Goal: Task Accomplishment & Management: Manage account settings

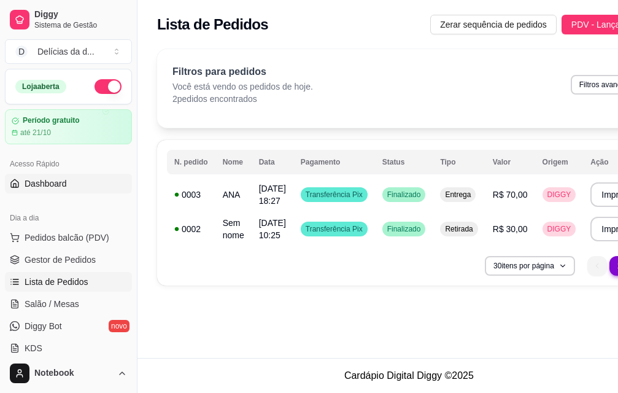
click at [53, 186] on span "Dashboard" at bounding box center [46, 183] width 42 height 12
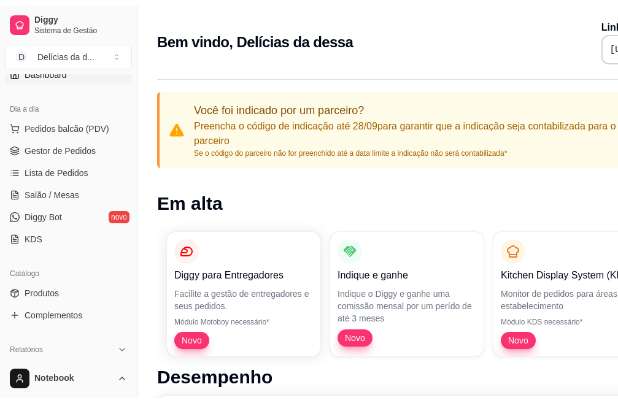
scroll to position [123, 0]
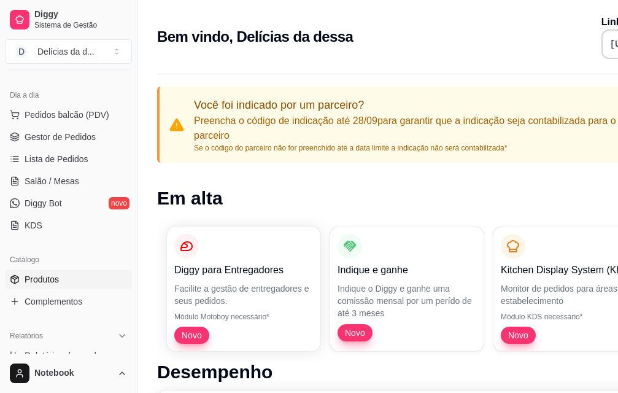
click at [48, 279] on span "Produtos" at bounding box center [42, 279] width 34 height 12
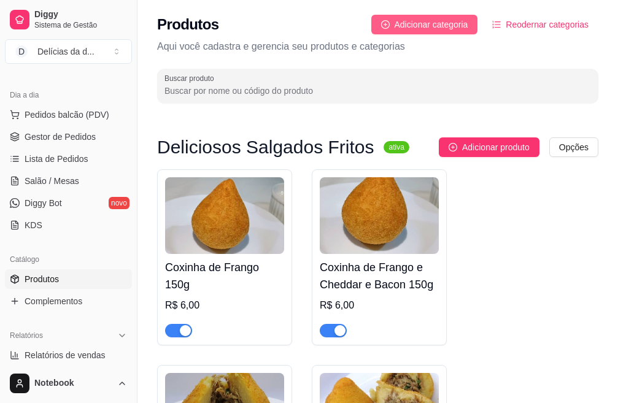
click at [452, 20] on span "Adicionar categoria" at bounding box center [432, 25] width 74 height 14
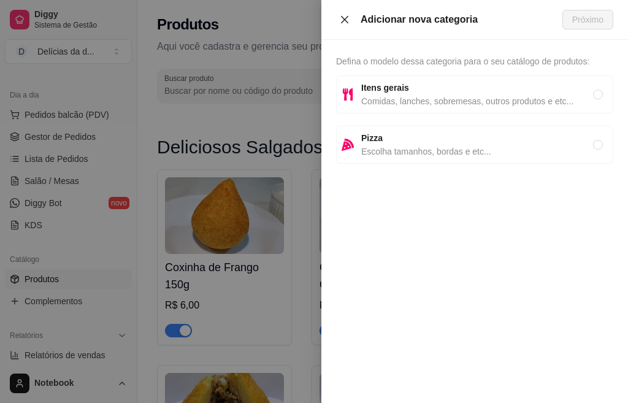
click at [341, 20] on icon "close" at bounding box center [345, 20] width 10 height 10
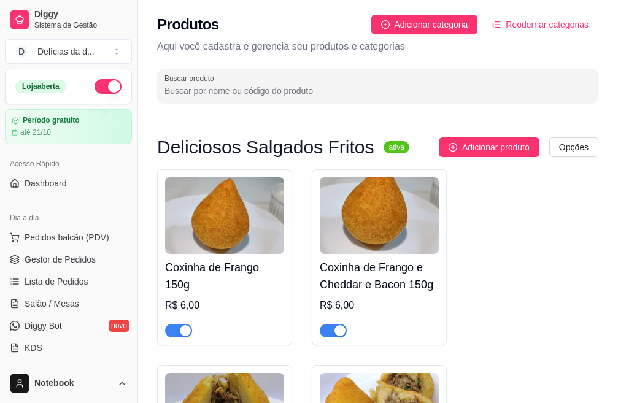
click at [133, 151] on button "Toggle Sidebar" at bounding box center [137, 201] width 10 height 403
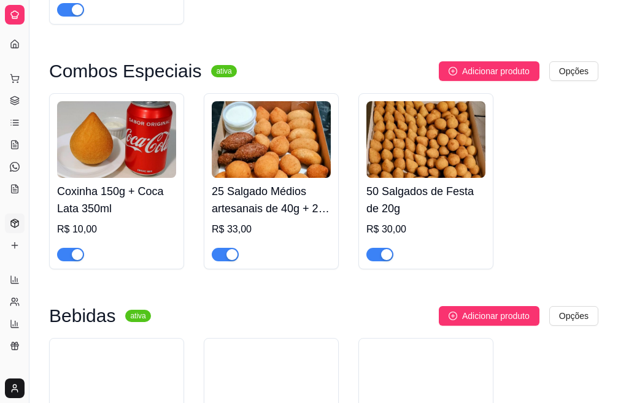
scroll to position [307, 0]
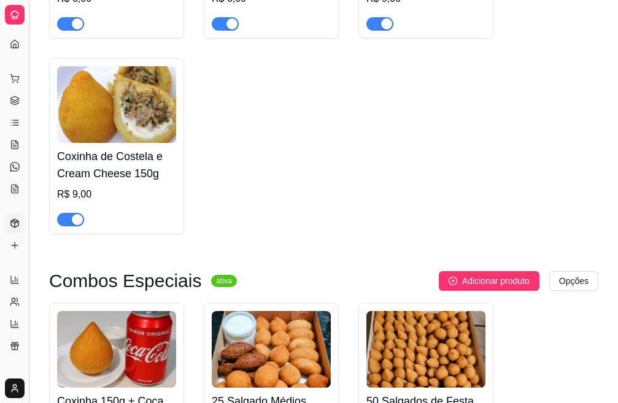
click at [30, 210] on button "Toggle Sidebar" at bounding box center [29, 201] width 10 height 403
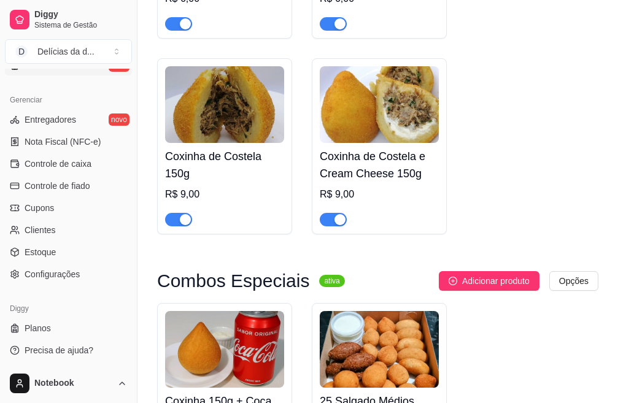
scroll to position [480, 0]
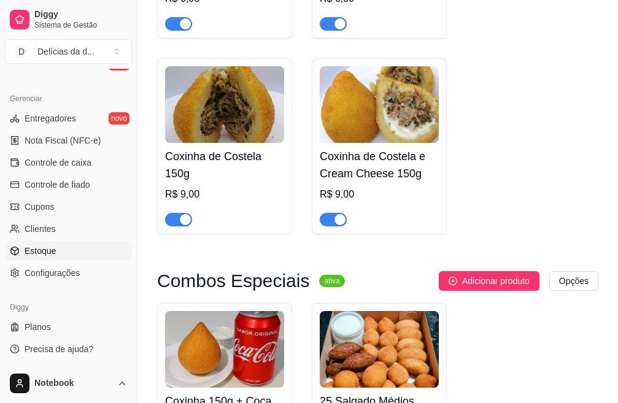
click at [47, 252] on span "Estoque" at bounding box center [40, 251] width 31 height 12
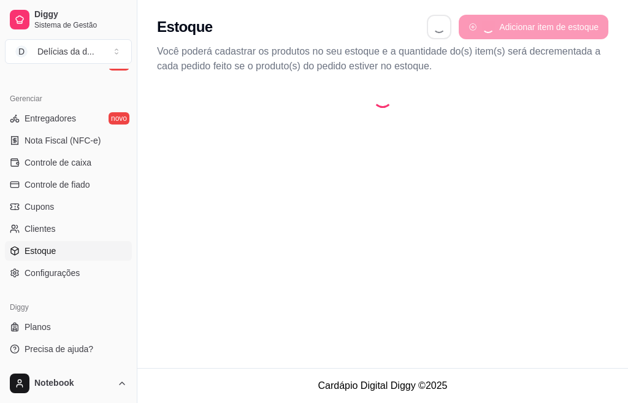
select select "QUANTITY_ORDER"
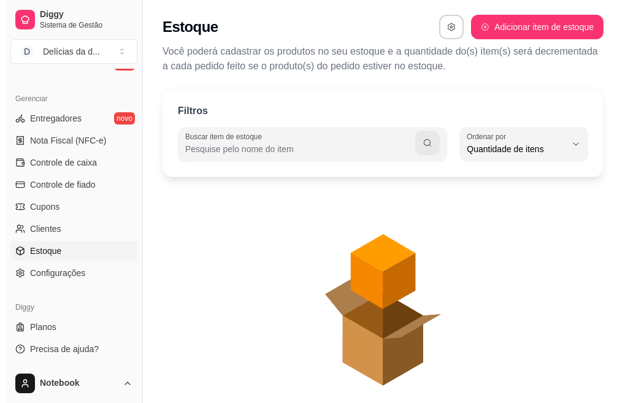
scroll to position [12, 0]
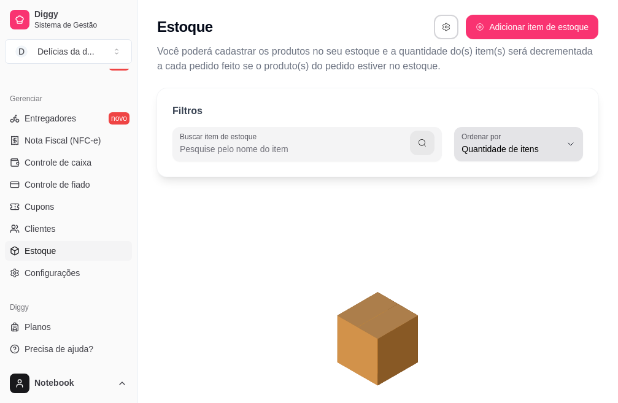
click at [574, 146] on icon "button" at bounding box center [571, 144] width 10 height 10
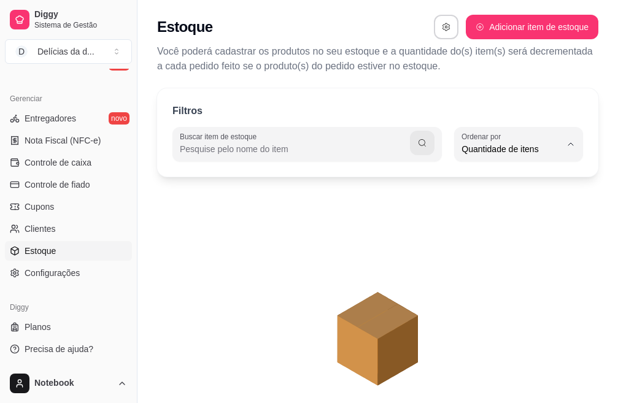
click at [514, 204] on span "Quantidade de itens" at bounding box center [512, 199] width 93 height 12
click at [514, 22] on button "Adicionar item de estoque" at bounding box center [532, 27] width 133 height 25
select select "UN"
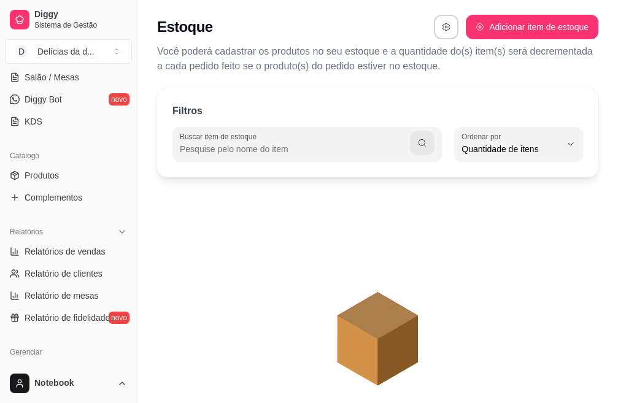
scroll to position [173, 0]
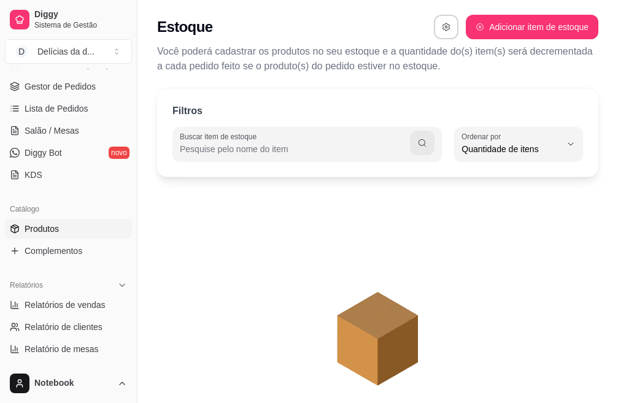
click at [52, 231] on span "Produtos" at bounding box center [42, 229] width 34 height 12
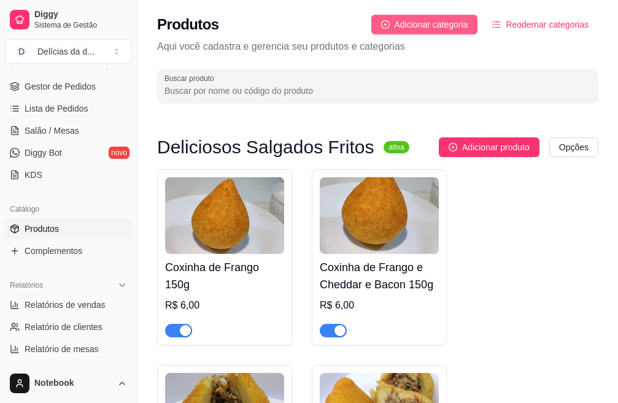
click at [434, 17] on button "Adicionar categoria" at bounding box center [424, 25] width 107 height 20
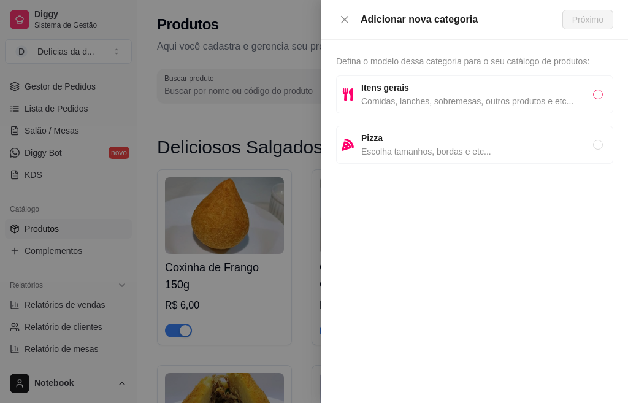
click at [595, 93] on input "radio" at bounding box center [598, 95] width 10 height 10
radio input "true"
click at [596, 18] on span "Próximo" at bounding box center [588, 20] width 31 height 14
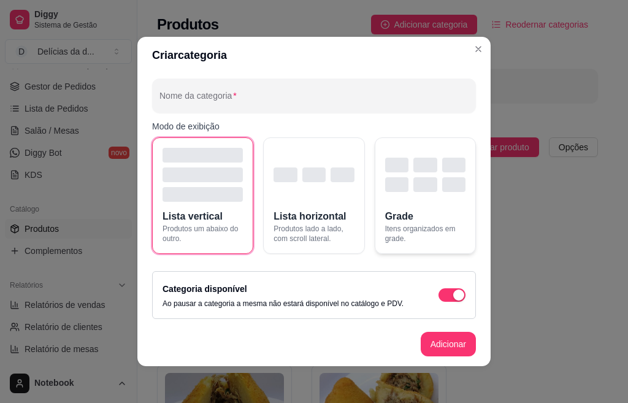
click at [435, 210] on button "Grade Itens organizados em grade." at bounding box center [425, 195] width 101 height 117
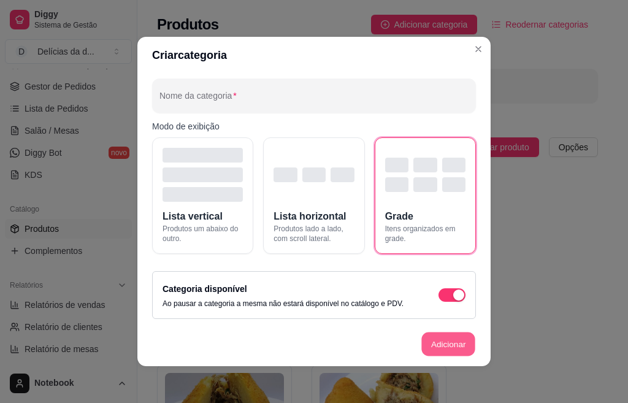
click at [449, 343] on button "Adicionar" at bounding box center [449, 345] width 54 height 24
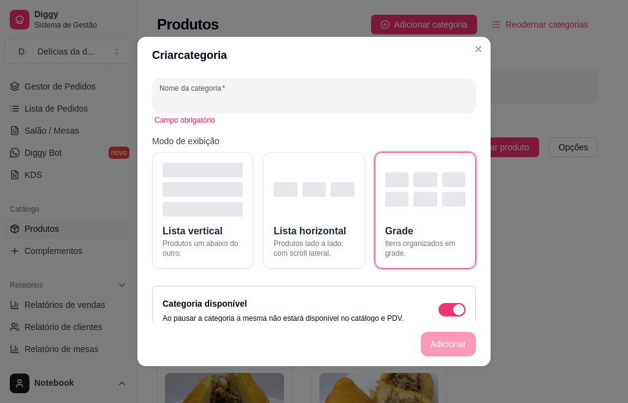
click at [232, 98] on div "Nome da categoria" at bounding box center [314, 96] width 324 height 34
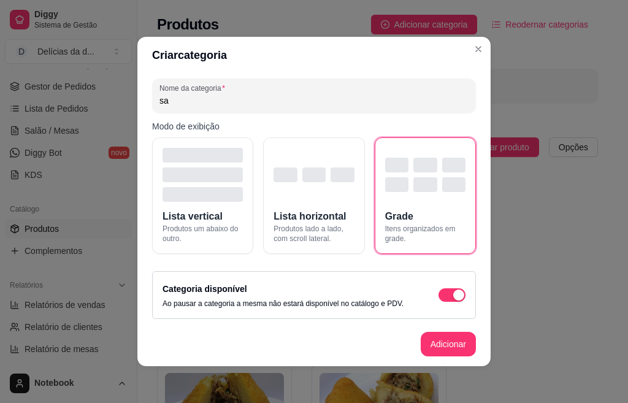
type input "s"
type input "SALGADOS 40G"
click at [439, 349] on button "Adicionar" at bounding box center [448, 344] width 55 height 25
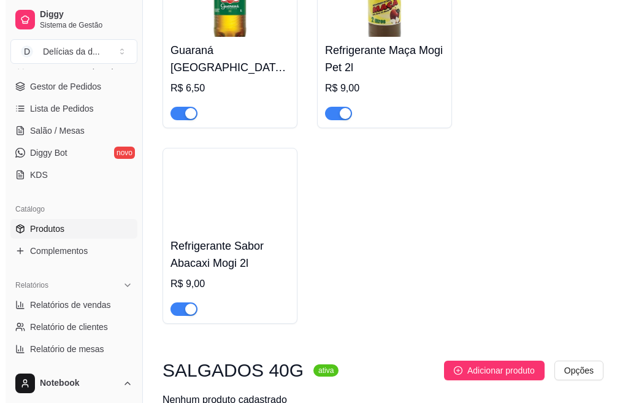
scroll to position [1544, 0]
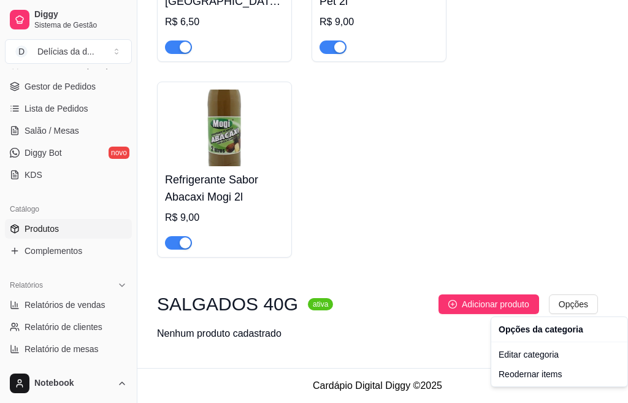
drag, startPoint x: 523, startPoint y: 211, endPoint x: 482, endPoint y: 274, distance: 74.9
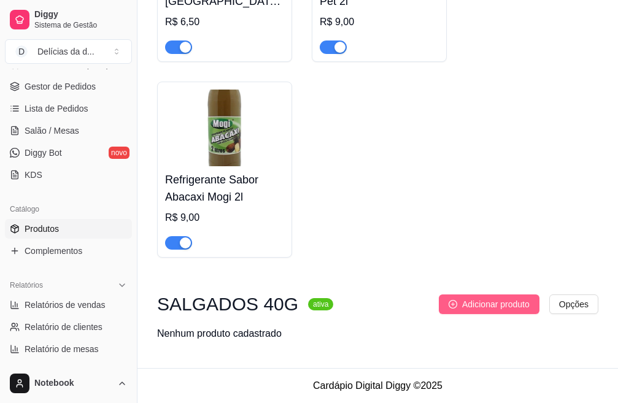
click at [492, 301] on span "Adicionar produto" at bounding box center [496, 305] width 68 height 14
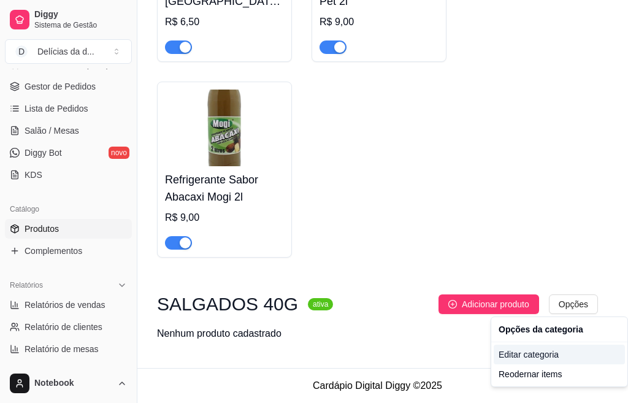
click at [533, 355] on div "Editar categoria" at bounding box center [559, 355] width 131 height 20
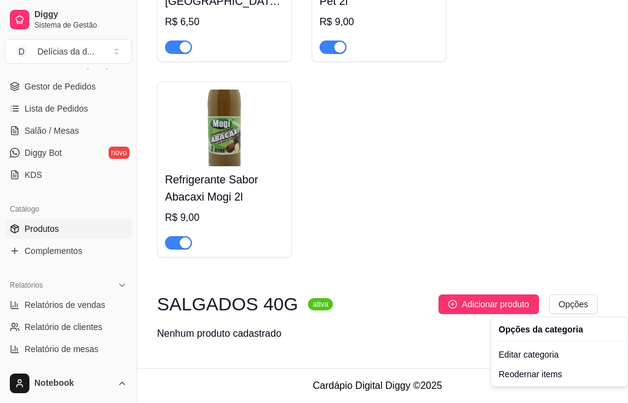
click at [493, 299] on span "Adicionar produto" at bounding box center [496, 305] width 68 height 14
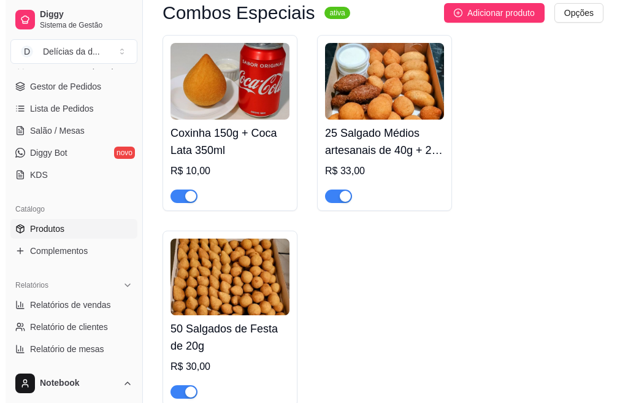
scroll to position [552, 0]
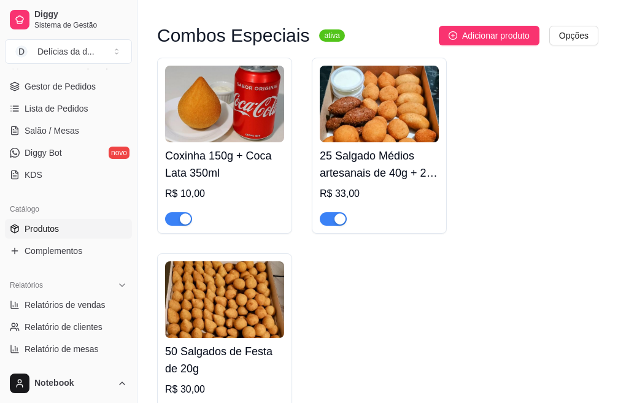
click at [396, 114] on img at bounding box center [379, 104] width 119 height 77
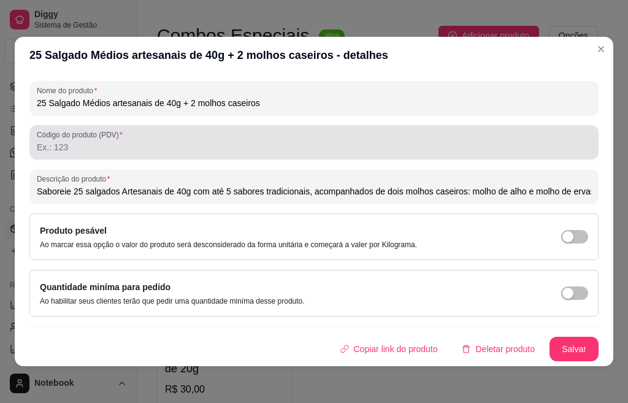
scroll to position [0, 0]
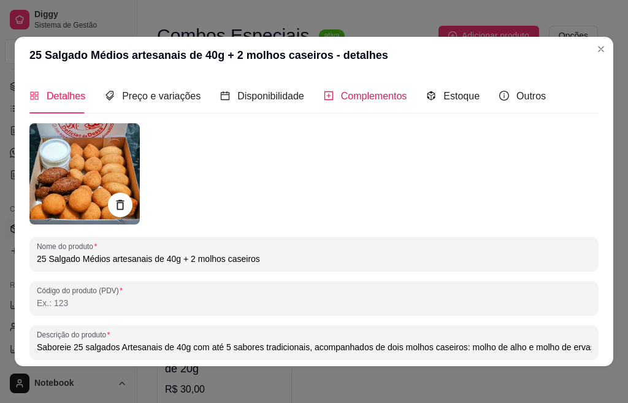
click at [357, 98] on span "Complementos" at bounding box center [374, 96] width 66 height 10
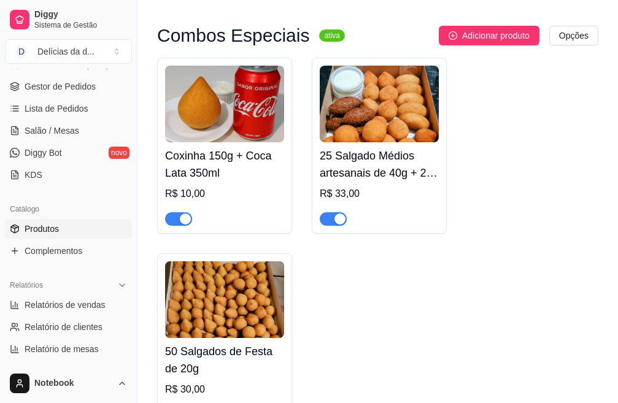
click at [222, 304] on img at bounding box center [224, 299] width 119 height 77
click at [43, 253] on span "Complementos" at bounding box center [54, 251] width 58 height 12
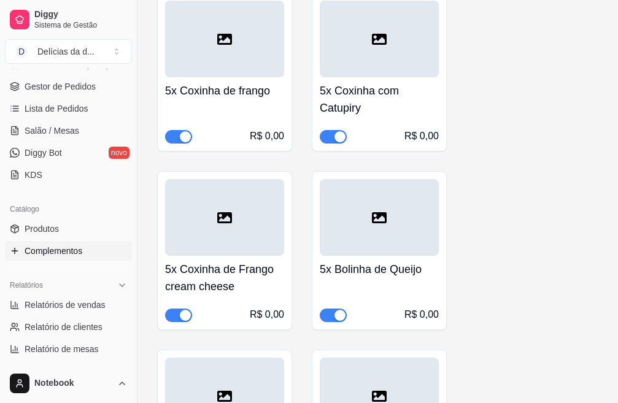
scroll to position [1166, 0]
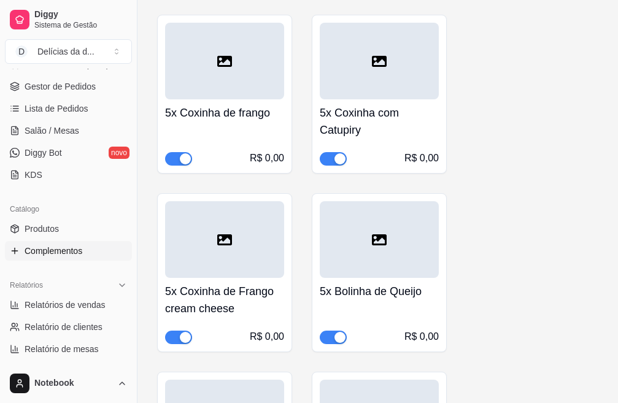
click at [246, 115] on h4 "5x Coxinha de frango" at bounding box center [224, 112] width 119 height 17
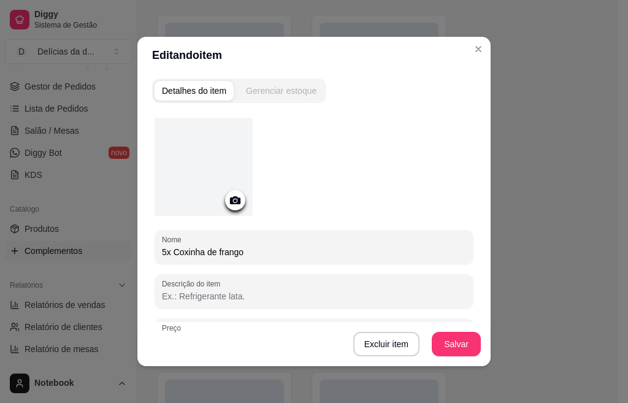
click at [279, 88] on div "Gerenciar estoque" at bounding box center [281, 91] width 71 height 12
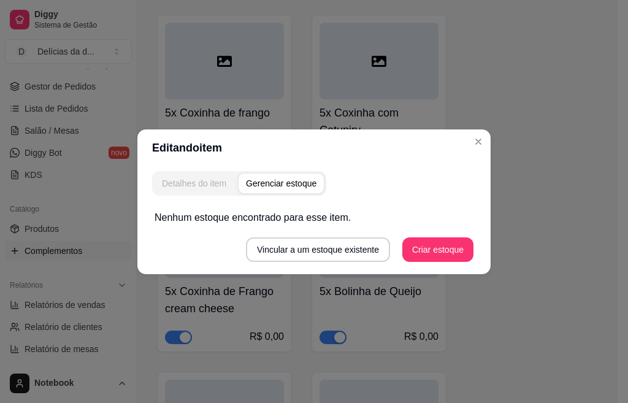
click at [223, 180] on div "Detalhes do item" at bounding box center [194, 183] width 64 height 12
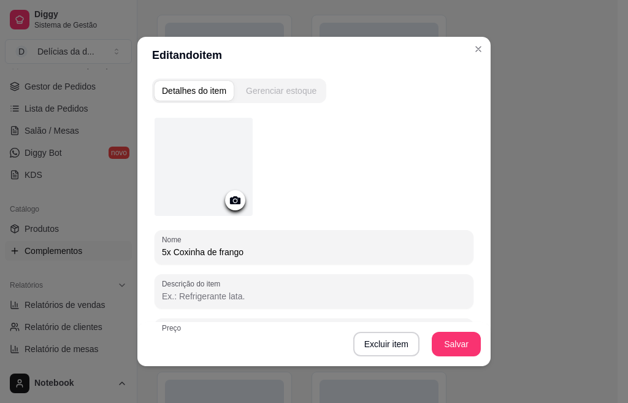
click at [262, 86] on div "Gerenciar estoque" at bounding box center [281, 91] width 71 height 12
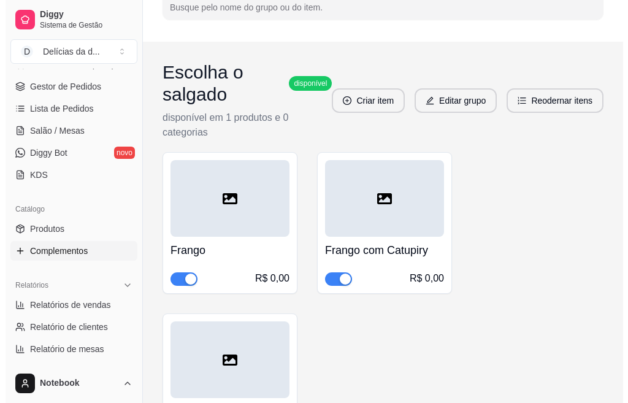
scroll to position [0, 0]
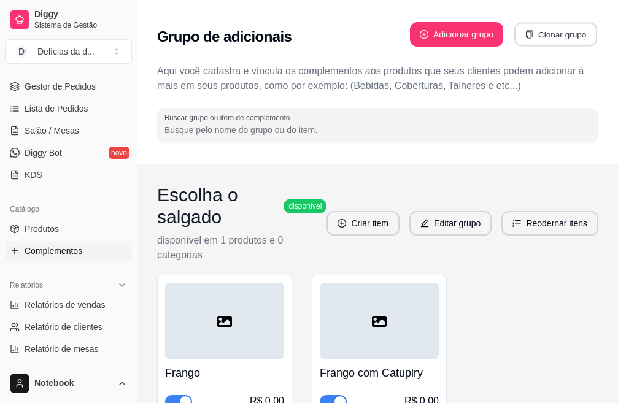
click at [539, 29] on button "Clonar grupo" at bounding box center [555, 35] width 83 height 24
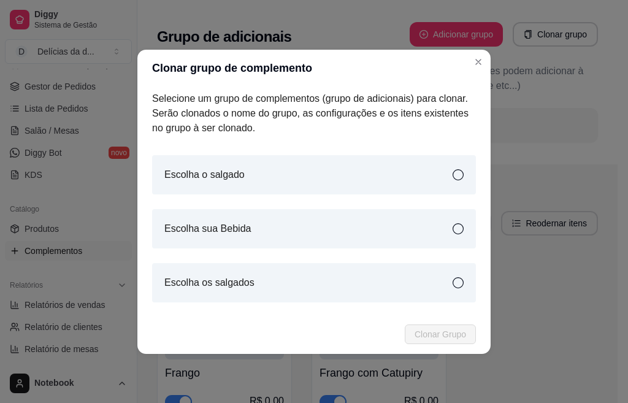
click at [455, 282] on icon at bounding box center [458, 282] width 11 height 11
click at [452, 336] on span "Clonar Grupo" at bounding box center [441, 335] width 52 height 14
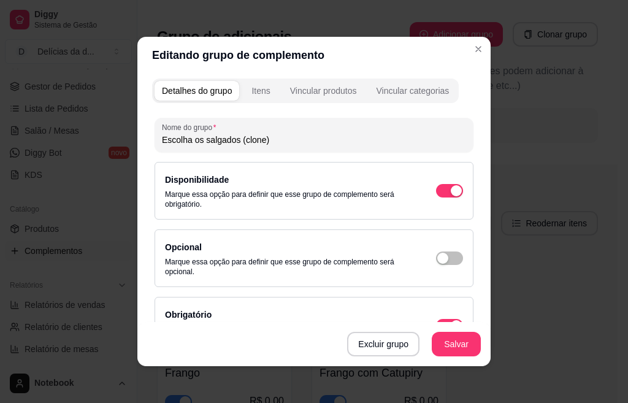
drag, startPoint x: 237, startPoint y: 140, endPoint x: 135, endPoint y: 153, distance: 102.7
click at [137, 153] on div "Detalhes do grupo Itens Vincular produtos Vincular categorias Nome do grupo Esc…" at bounding box center [313, 220] width 353 height 293
type input "SALGADOS 40G"
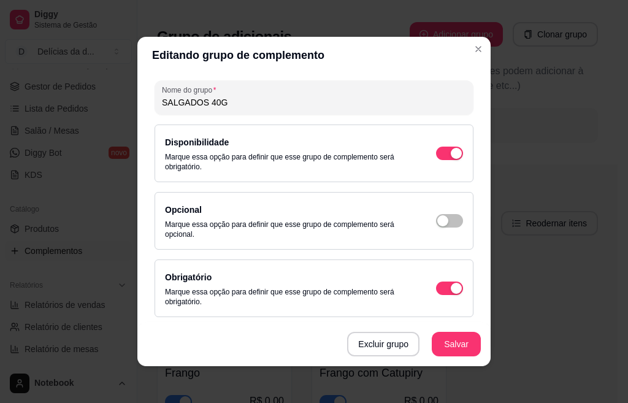
scroll to position [43, 0]
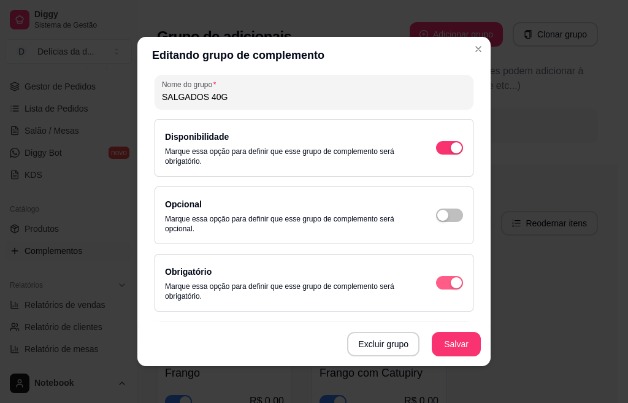
click at [436, 277] on span "button" at bounding box center [449, 283] width 27 height 14
click at [436, 276] on span "button" at bounding box center [449, 283] width 27 height 14
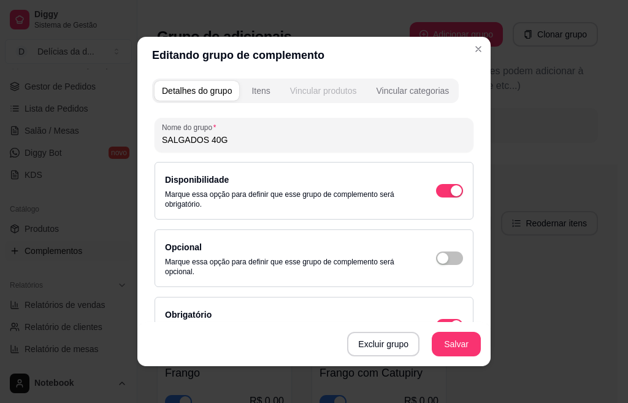
click at [319, 90] on div "Vincular produtos" at bounding box center [323, 91] width 67 height 12
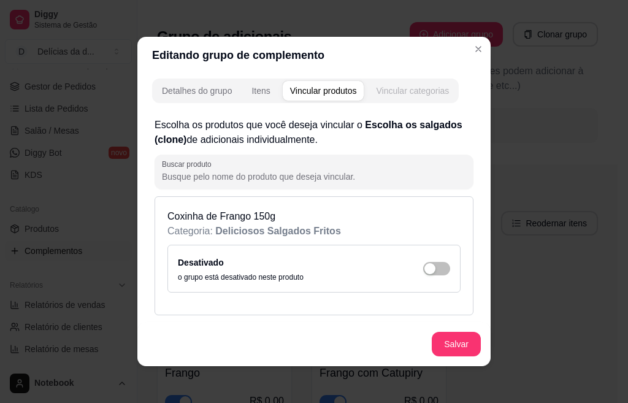
click at [404, 90] on div "Vincular categorias" at bounding box center [412, 91] width 73 height 12
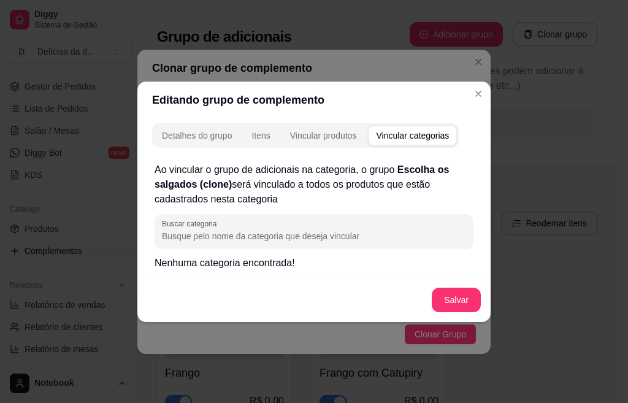
click at [346, 240] on input "Buscar categoria" at bounding box center [314, 236] width 304 height 12
type input "SALGADOS 40G"
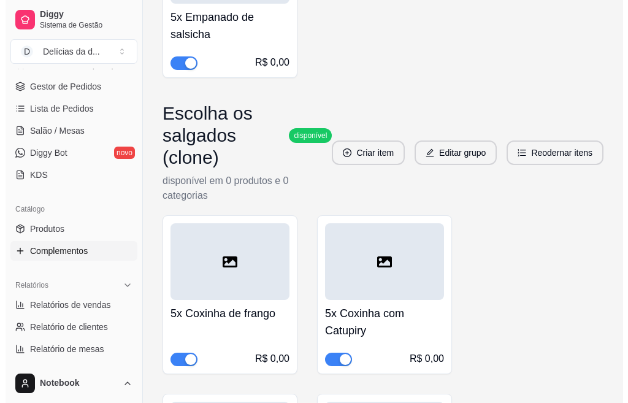
scroll to position [2277, 0]
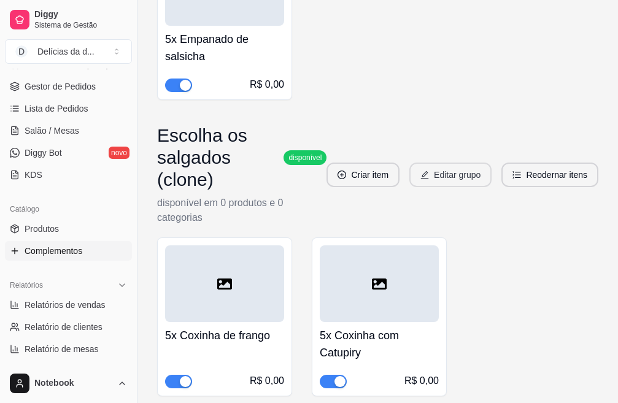
click at [455, 172] on button "Editar grupo" at bounding box center [450, 175] width 82 height 25
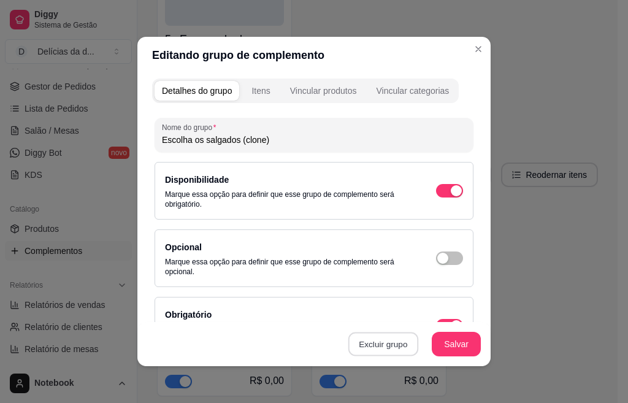
click at [372, 342] on button "Excluir grupo" at bounding box center [384, 345] width 70 height 24
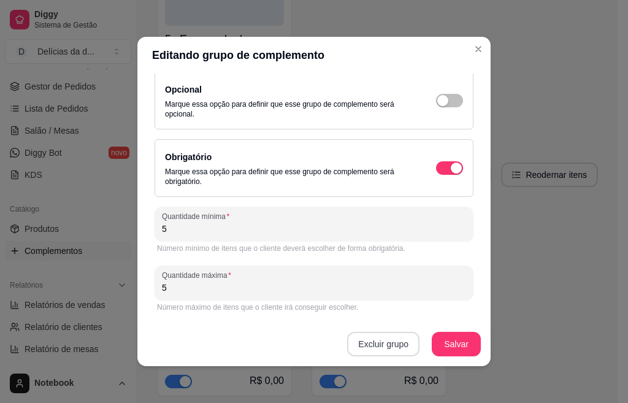
click at [391, 338] on button "Excluir grupo" at bounding box center [383, 344] width 72 height 25
click at [425, 315] on button "Sim" at bounding box center [430, 316] width 37 height 19
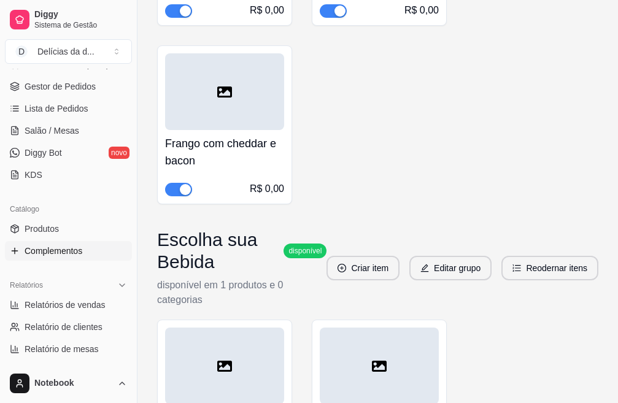
scroll to position [23, 0]
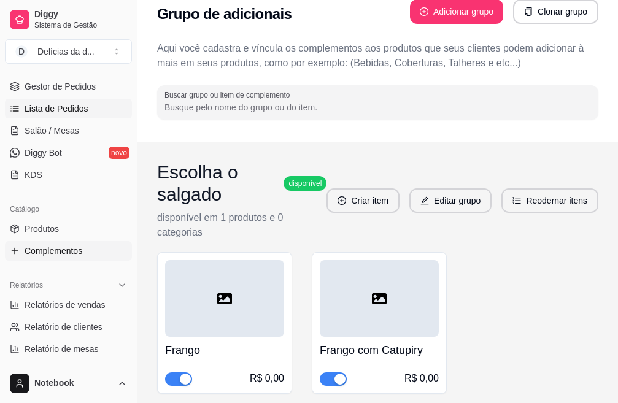
click at [74, 107] on span "Lista de Pedidos" at bounding box center [57, 108] width 64 height 12
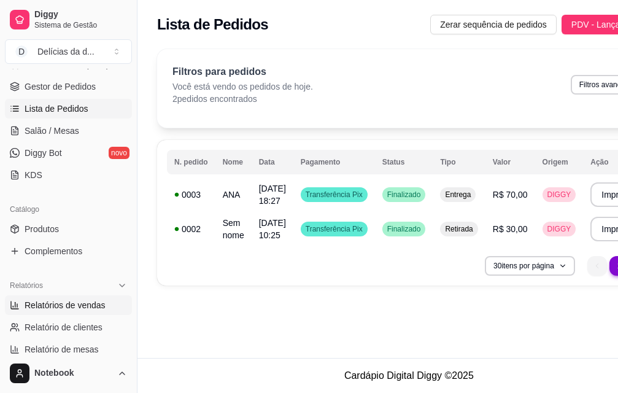
click at [64, 301] on span "Relatórios de vendas" at bounding box center [65, 305] width 81 height 12
select select "ALL"
select select "0"
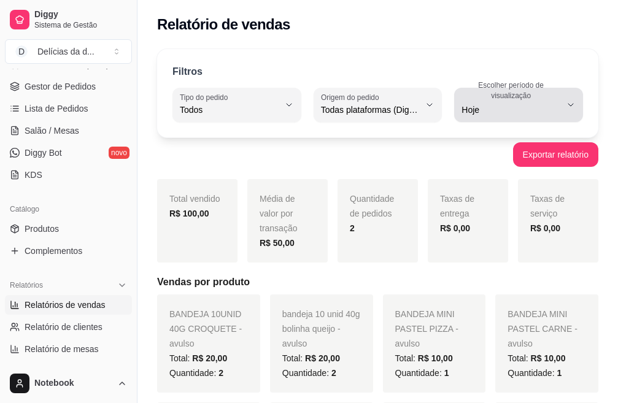
click at [569, 109] on icon "button" at bounding box center [571, 105] width 10 height 10
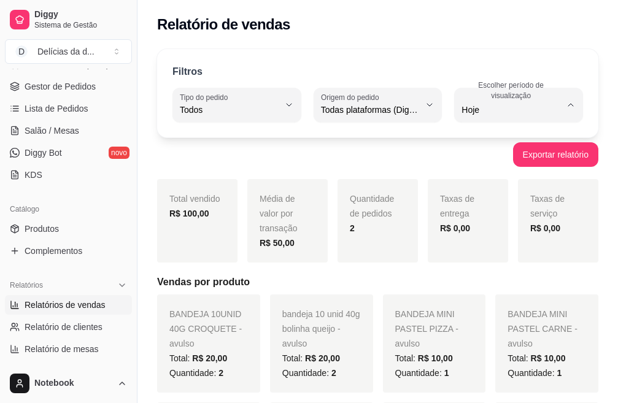
click at [479, 179] on span "7 dias" at bounding box center [512, 180] width 93 height 12
type input "7"
select select "7"
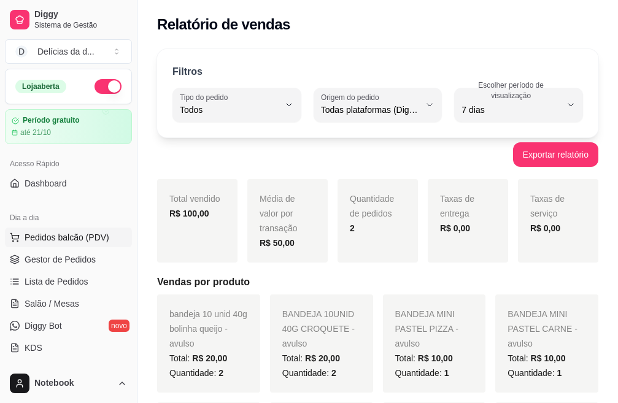
click at [58, 236] on span "Pedidos balcão (PDV)" at bounding box center [67, 237] width 85 height 12
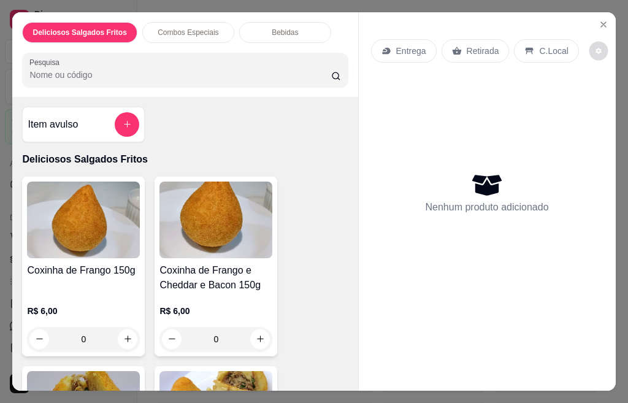
click at [595, 47] on icon "decrease-product-quantity" at bounding box center [598, 50] width 7 height 7
click at [582, 144] on div "Nenhum produto adicionado" at bounding box center [487, 192] width 233 height 241
click at [596, 15] on button "Close" at bounding box center [604, 25] width 20 height 20
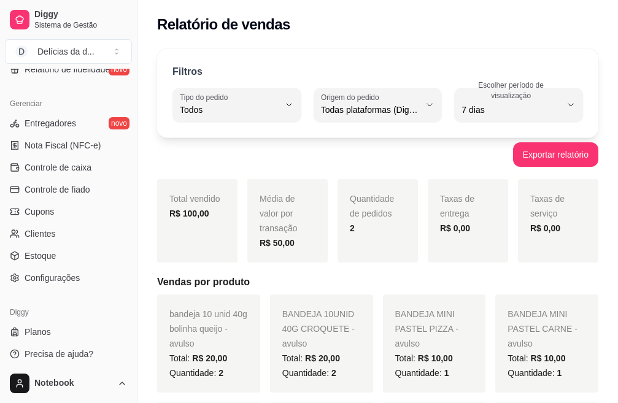
scroll to position [480, 0]
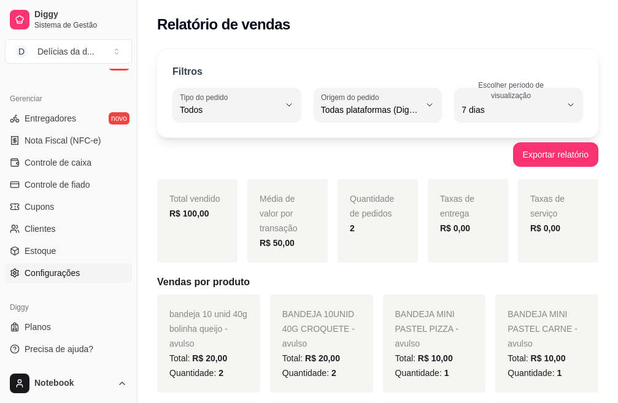
click at [67, 268] on span "Configurações" at bounding box center [52, 273] width 55 height 12
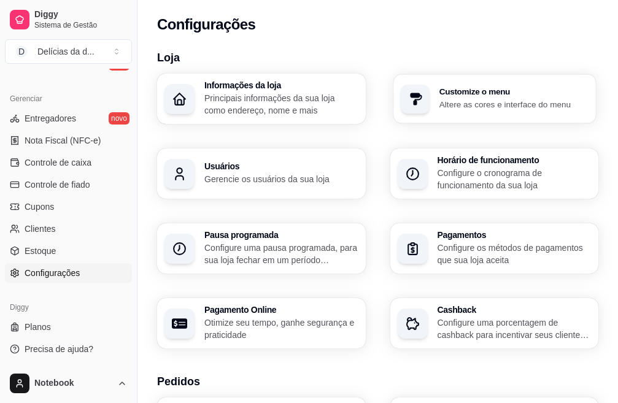
click at [439, 98] on p "Altere as cores e interface do menu" at bounding box center [513, 104] width 149 height 12
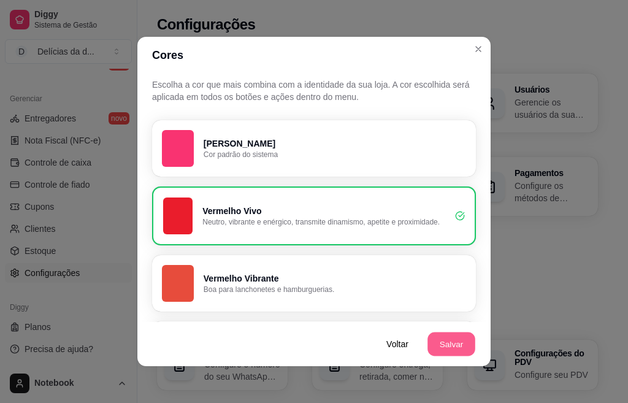
click at [448, 342] on button "Salvar" at bounding box center [452, 345] width 48 height 24
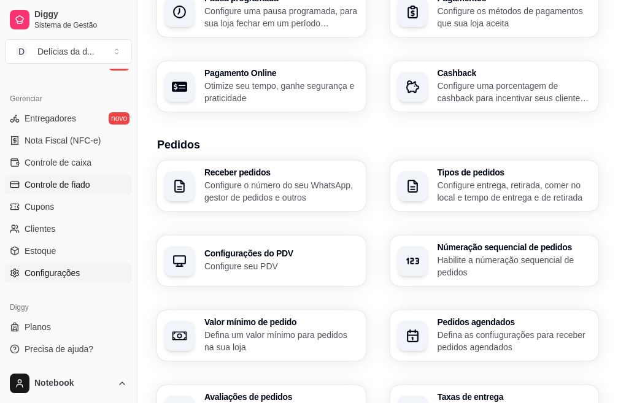
scroll to position [245, 0]
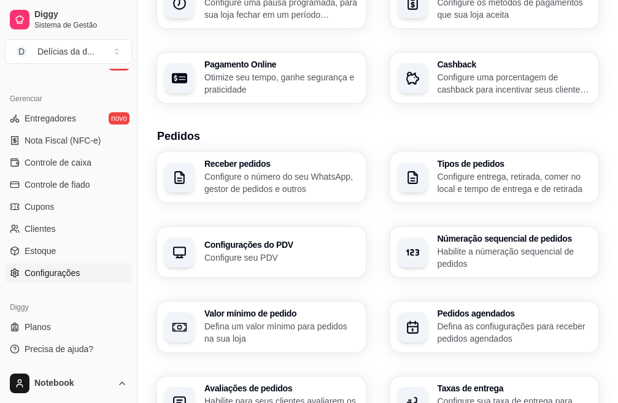
click at [248, 171] on p "Configure o número do seu WhatsApp, gestor de pedidos e outros" at bounding box center [281, 183] width 154 height 25
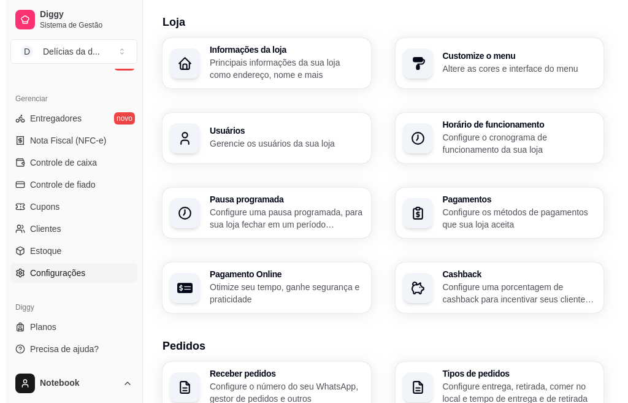
scroll to position [0, 0]
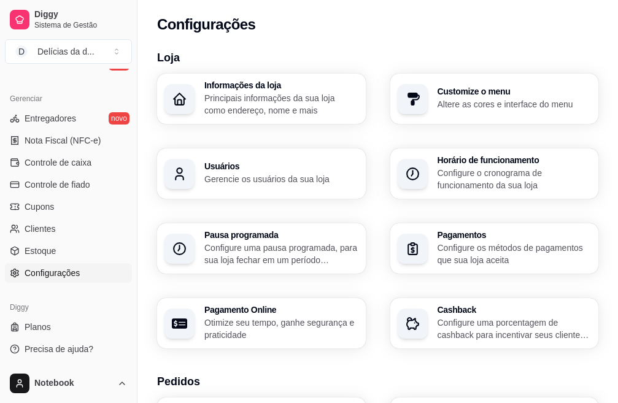
click at [438, 392] on h3 "Tipos de pedidos" at bounding box center [515, 409] width 154 height 9
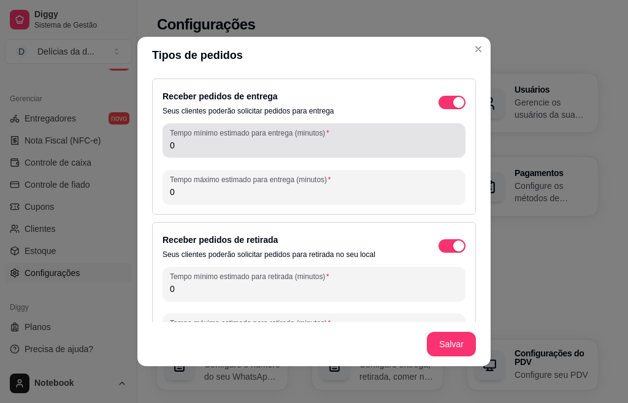
click at [179, 149] on input "0" at bounding box center [314, 145] width 288 height 12
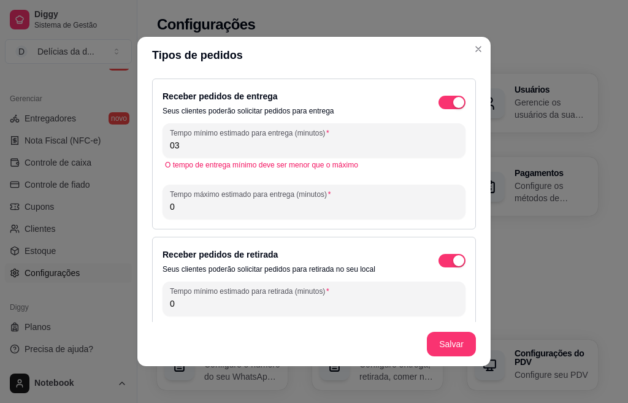
type input "0"
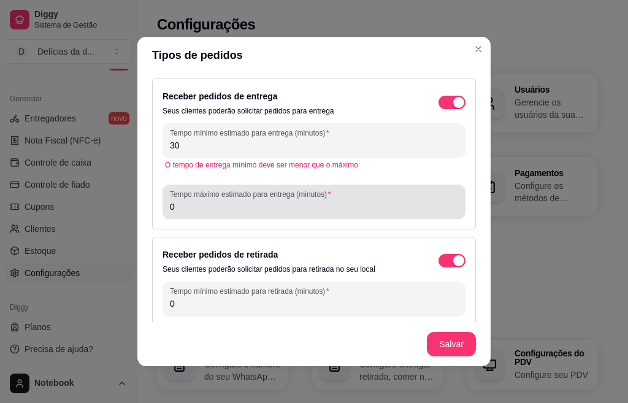
type input "30"
click at [193, 210] on input "0" at bounding box center [314, 207] width 288 height 12
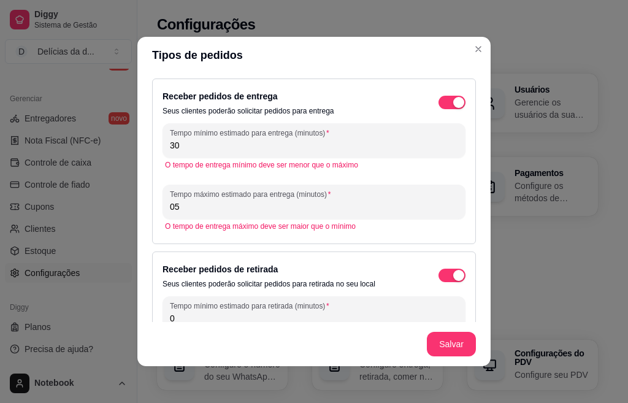
type input "0"
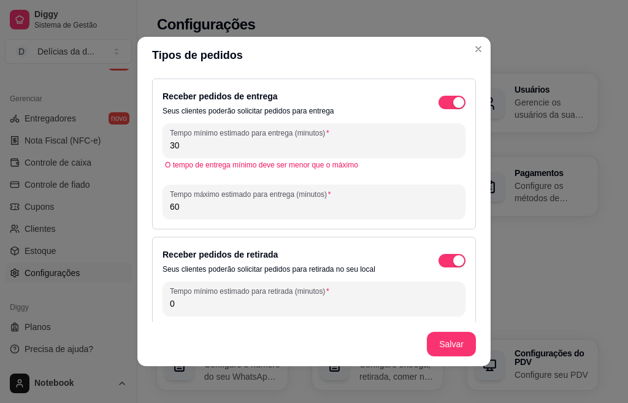
type input "6"
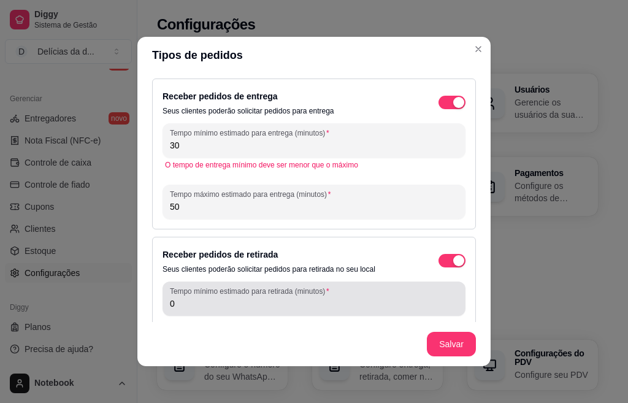
type input "50"
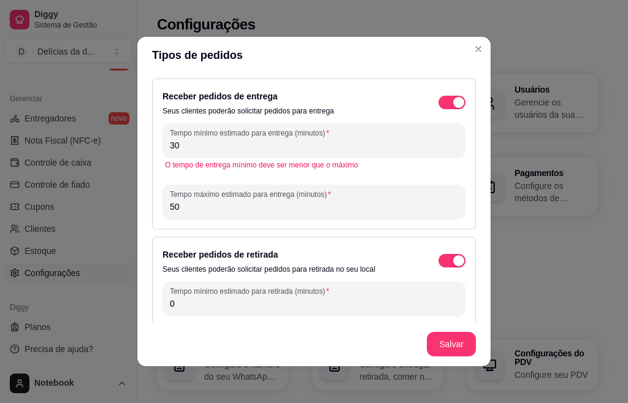
drag, startPoint x: 179, startPoint y: 299, endPoint x: 134, endPoint y: 303, distance: 45.6
click at [137, 303] on div "Receber pedidos de entrega Seus clientes poderão solicitar pedidos para entrega…" at bounding box center [313, 198] width 353 height 249
type input "25"
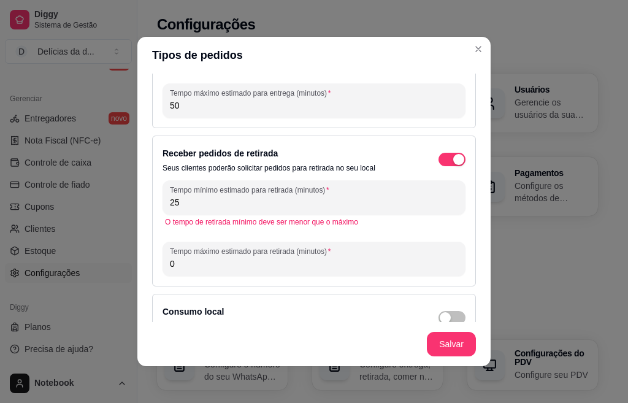
scroll to position [126, 0]
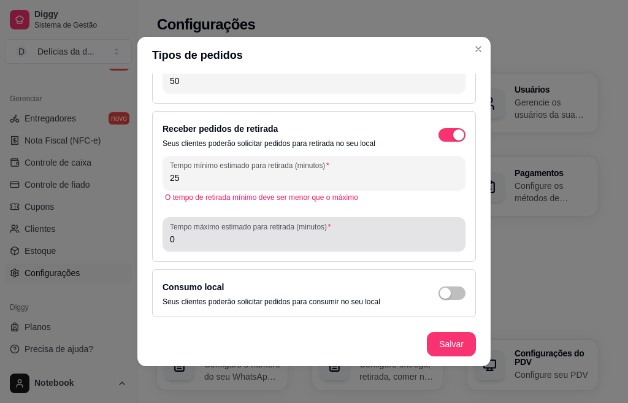
click at [216, 242] on input "0" at bounding box center [314, 239] width 288 height 12
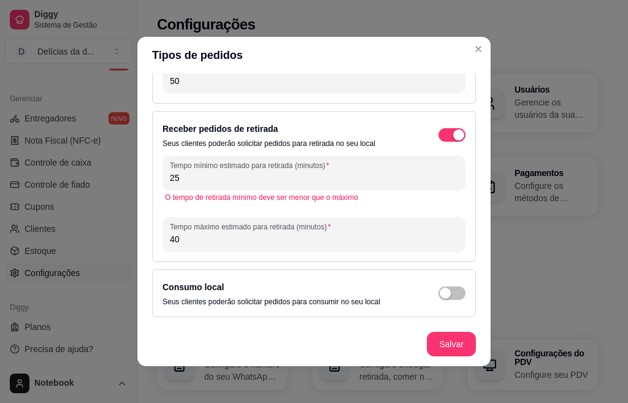
type input "40"
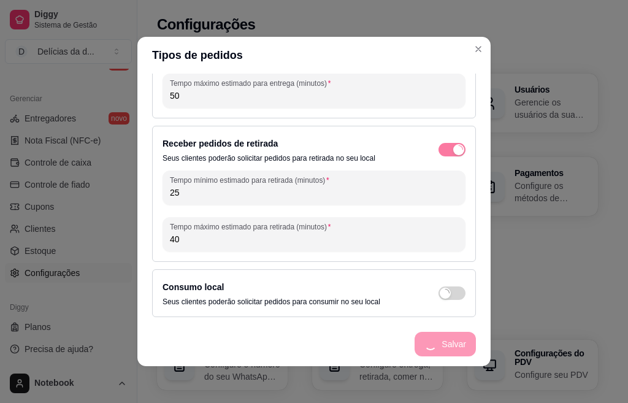
scroll to position [96, 0]
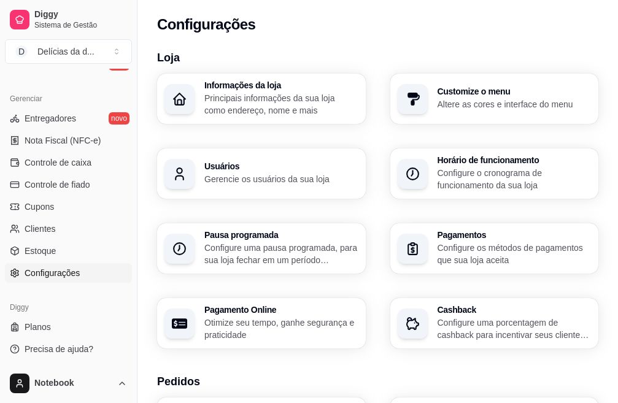
click at [542, 242] on p "Configure os métodos de pagamentos que sua loja aceita" at bounding box center [515, 254] width 154 height 25
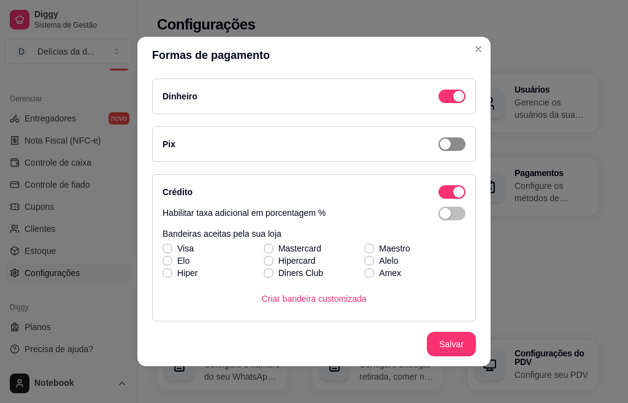
click at [441, 140] on span "button" at bounding box center [452, 144] width 27 height 14
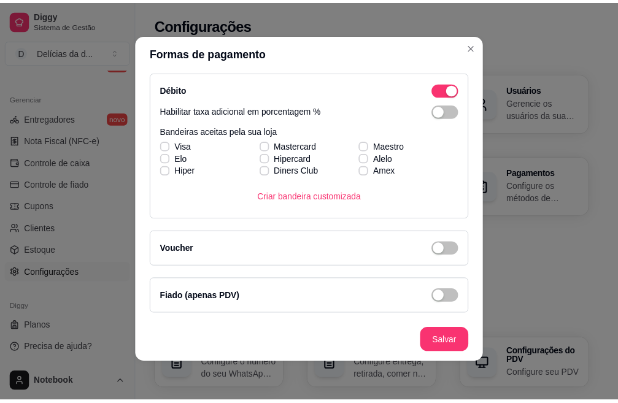
scroll to position [137, 0]
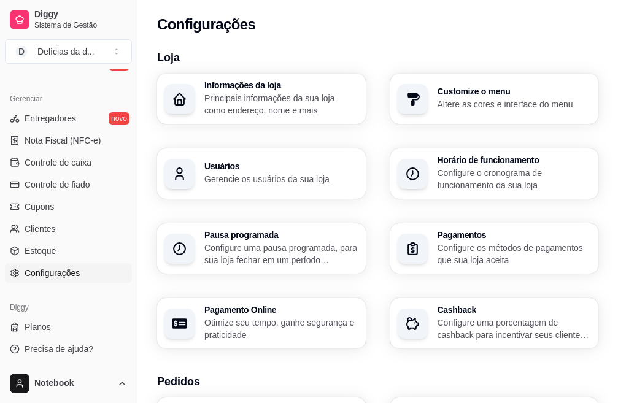
click at [542, 242] on p "Configure os métodos de pagamentos que sua loja aceita" at bounding box center [515, 254] width 154 height 25
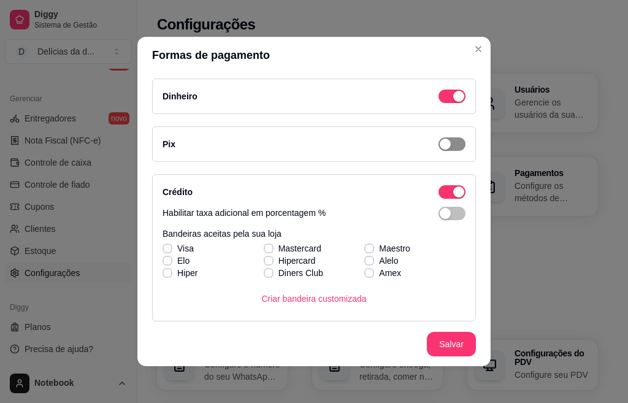
click at [439, 141] on span "button" at bounding box center [452, 144] width 27 height 14
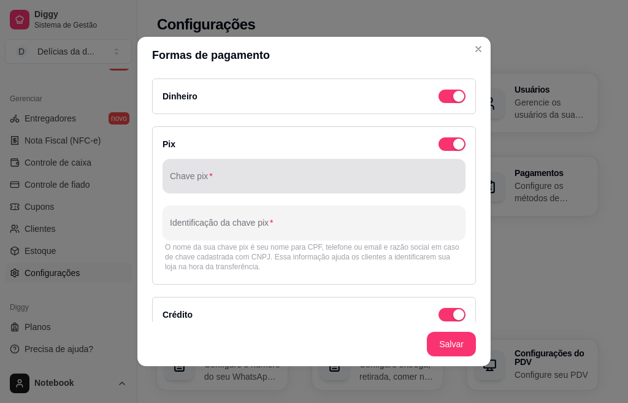
click at [219, 180] on input "Chave pix" at bounding box center [314, 181] width 288 height 12
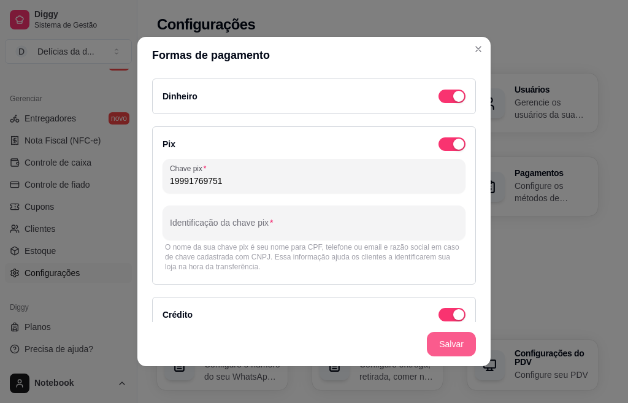
type input "19991769751"
drag, startPoint x: 440, startPoint y: 344, endPoint x: 319, endPoint y: 227, distance: 168.4
click at [319, 227] on input "Identificação da chave pix" at bounding box center [314, 228] width 288 height 12
type input "[PERSON_NAME]"
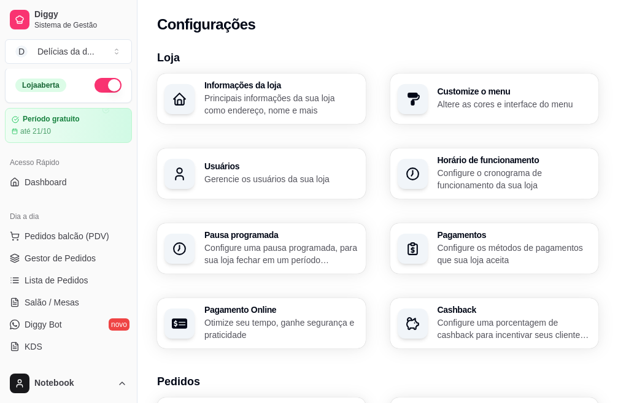
scroll to position [0, 0]
click at [87, 234] on span "Pedidos balcão (PDV)" at bounding box center [67, 237] width 85 height 12
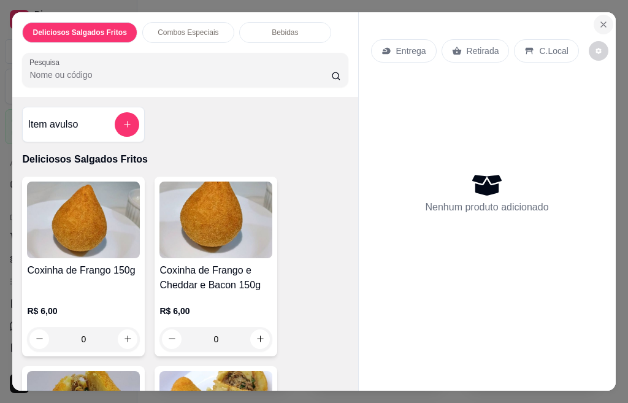
click at [601, 20] on icon "Close" at bounding box center [604, 25] width 10 height 10
